Goal: Browse casually

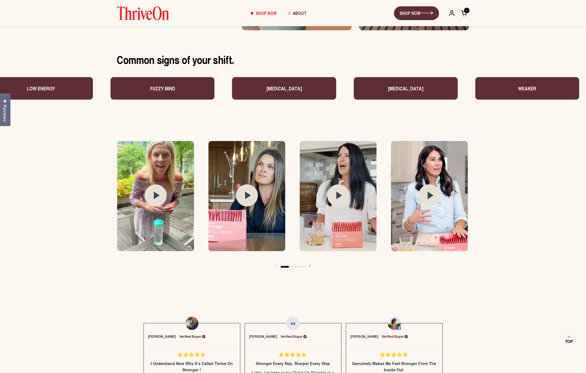
scroll to position [782, 0]
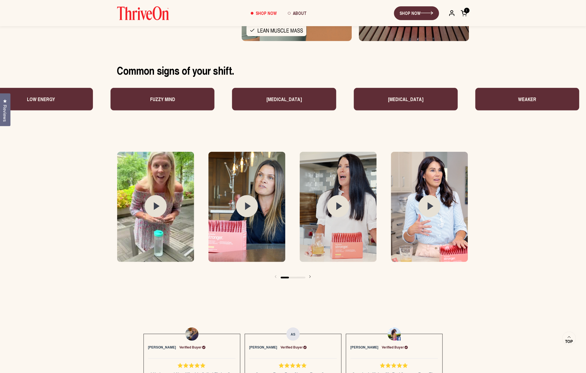
click at [157, 204] on circle at bounding box center [156, 206] width 22 height 22
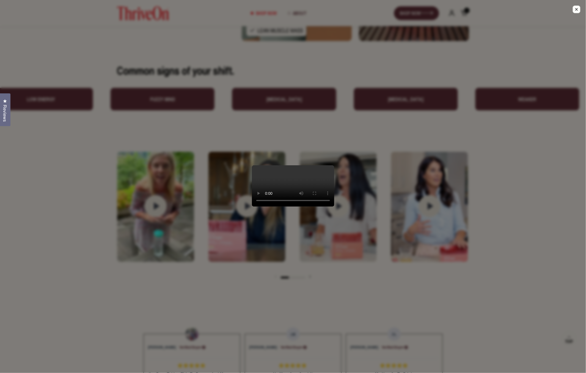
click at [366, 296] on div at bounding box center [293, 186] width 586 height 373
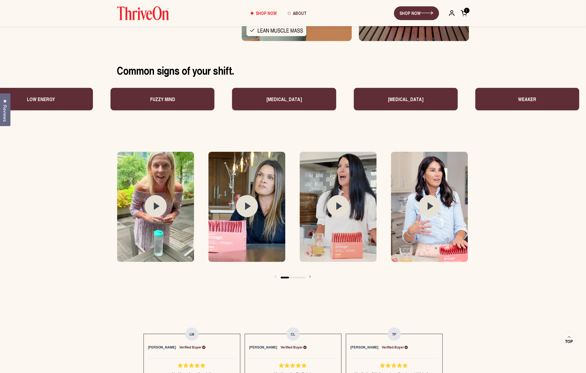
click at [229, 217] on img at bounding box center [247, 207] width 77 height 110
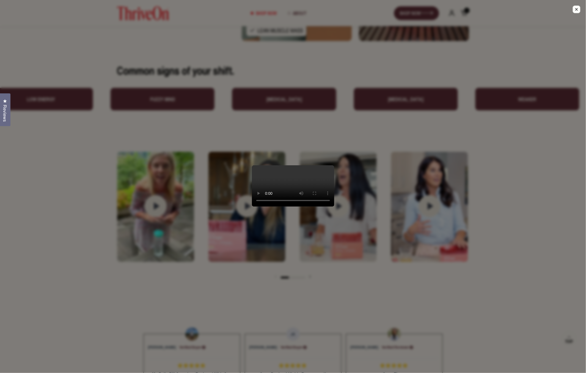
click at [466, 285] on div at bounding box center [293, 186] width 586 height 373
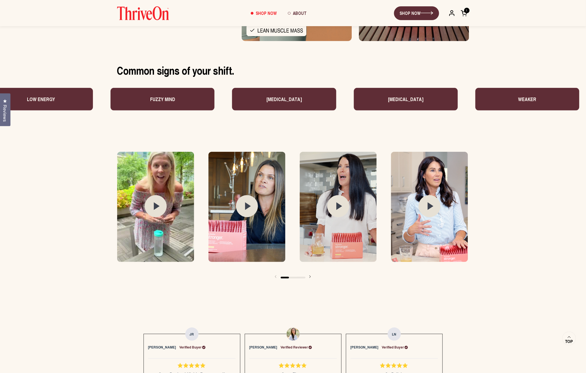
click at [349, 228] on img at bounding box center [338, 207] width 77 height 110
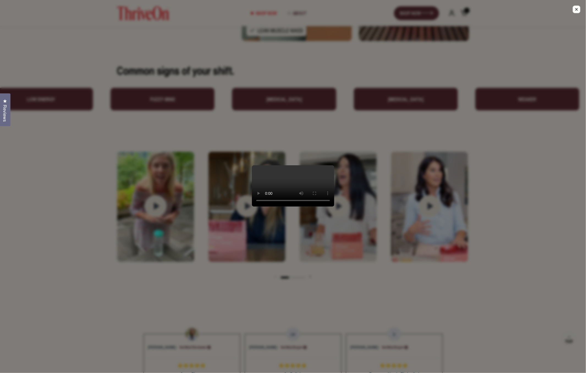
click at [447, 302] on div at bounding box center [293, 186] width 586 height 373
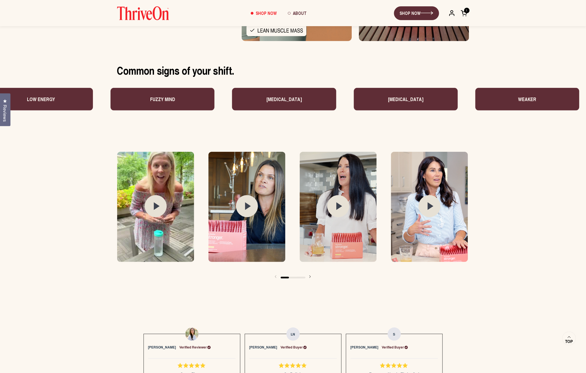
click at [448, 232] on img at bounding box center [429, 207] width 77 height 110
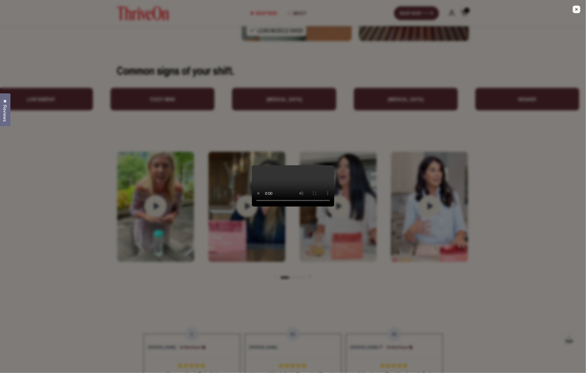
click at [519, 147] on div at bounding box center [293, 186] width 586 height 373
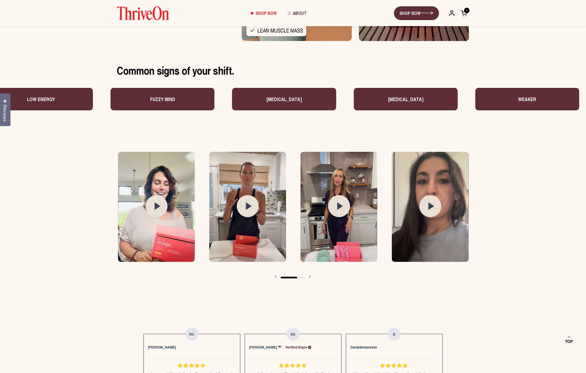
scroll to position [0, 365]
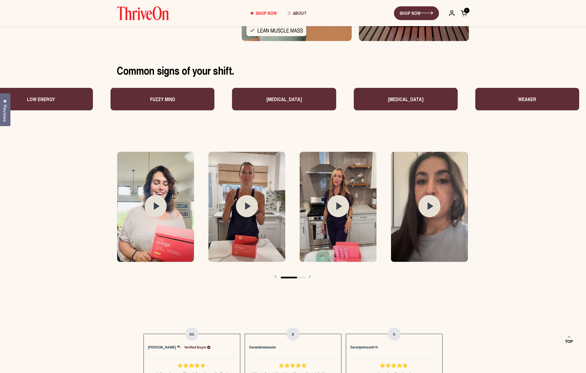
click at [169, 236] on img at bounding box center [155, 207] width 77 height 110
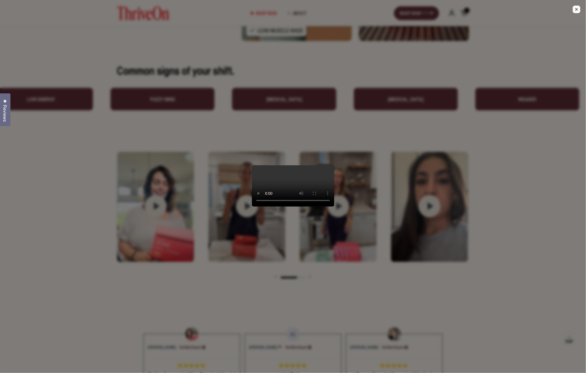
click at [549, 286] on div at bounding box center [293, 186] width 586 height 373
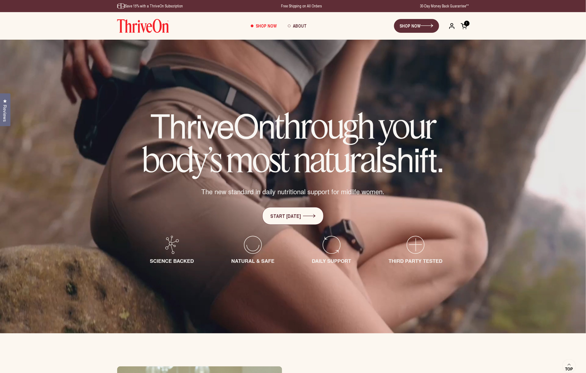
scroll to position [0, 0]
click at [140, 27] on img at bounding box center [143, 26] width 52 height 14
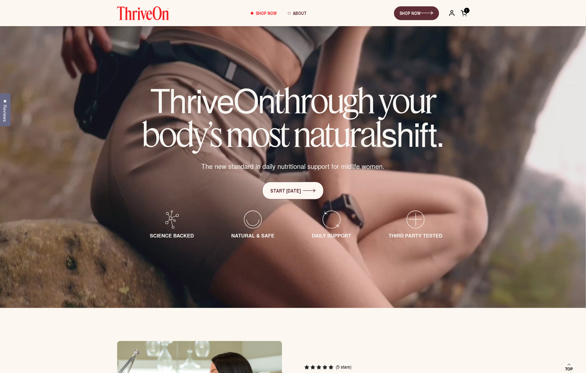
scroll to position [19, 0]
